Goal: Find specific page/section: Find specific page/section

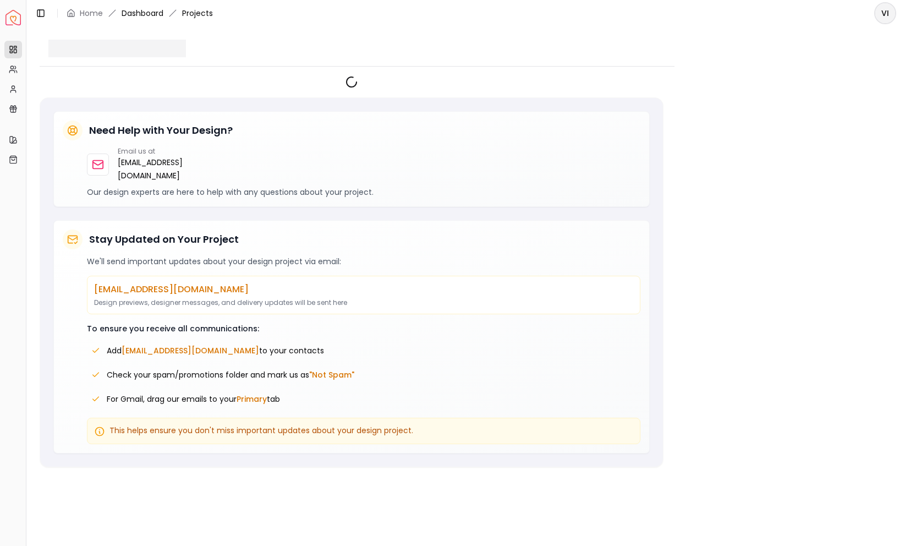
click at [148, 14] on link "Dashboard" at bounding box center [143, 13] width 42 height 11
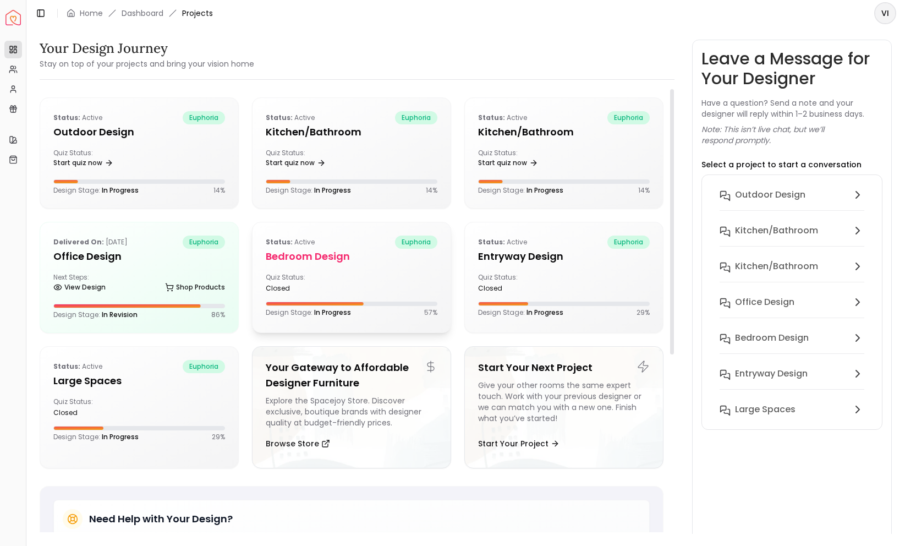
click at [350, 244] on div "Status: active euphoria" at bounding box center [352, 241] width 172 height 13
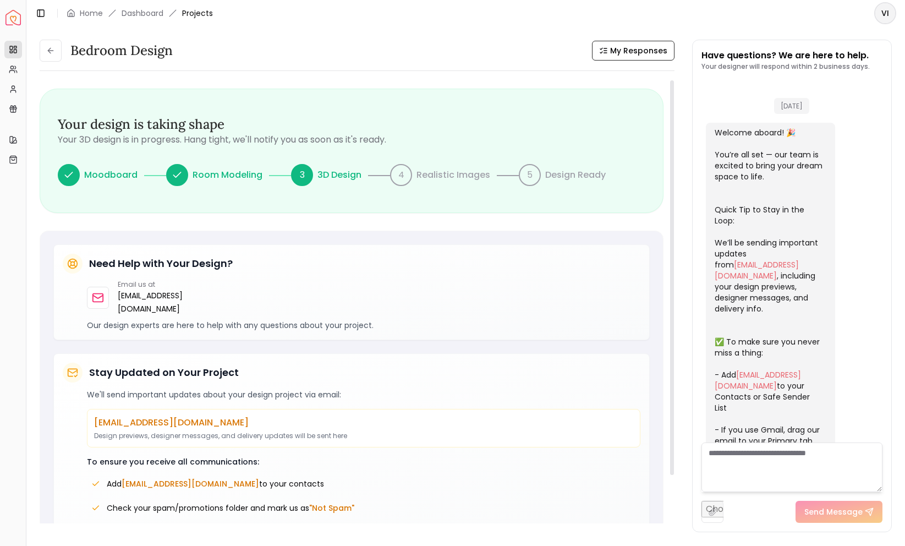
scroll to position [441, 0]
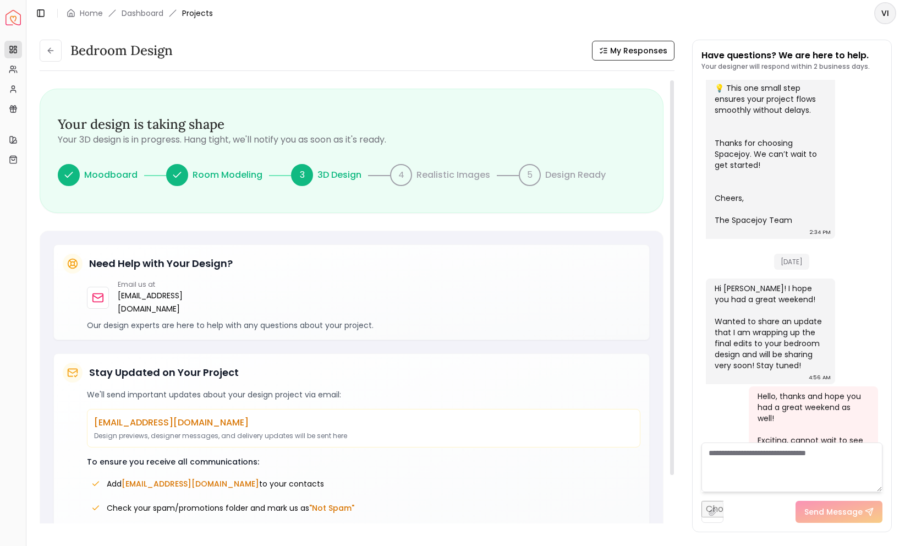
click at [352, 179] on p "3D Design" at bounding box center [339, 174] width 44 height 13
click at [413, 177] on div "Realistic Images" at bounding box center [454, 174] width 85 height 13
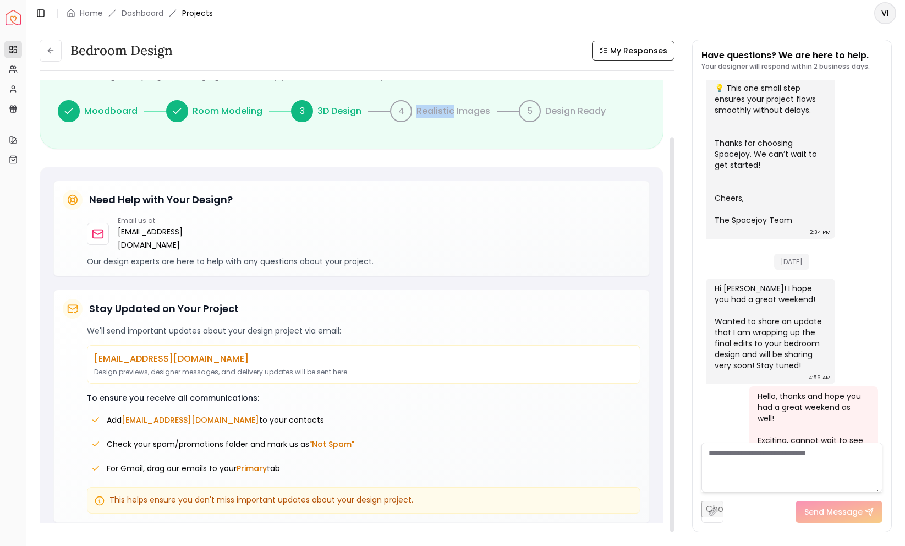
scroll to position [0, 0]
